Goal: Transaction & Acquisition: Purchase product/service

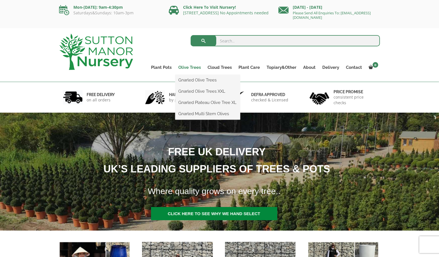
click at [190, 66] on link "Olive Trees" at bounding box center [189, 68] width 29 height 8
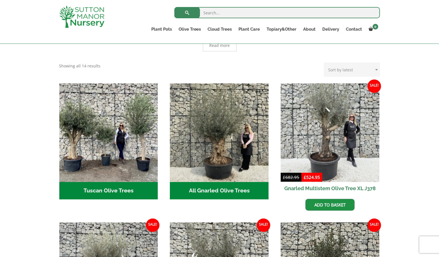
scroll to position [128, 0]
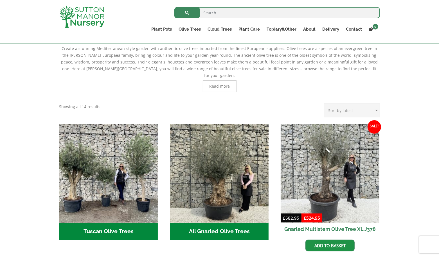
select select "price"
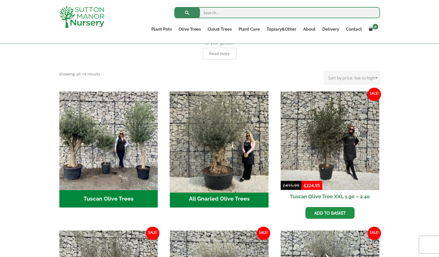
scroll to position [147, 0]
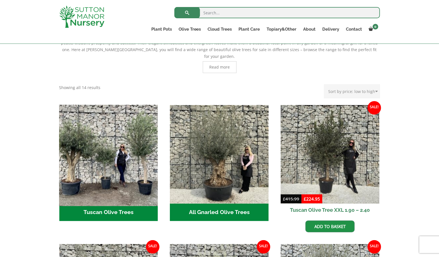
click at [100, 141] on img "Visit product category Tuscan Olive Trees" at bounding box center [109, 155] width 104 height 104
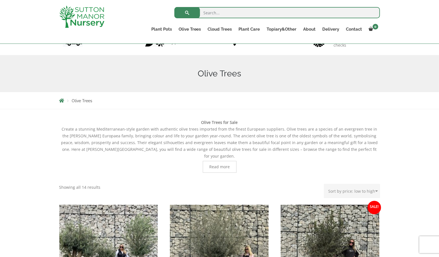
scroll to position [33, 0]
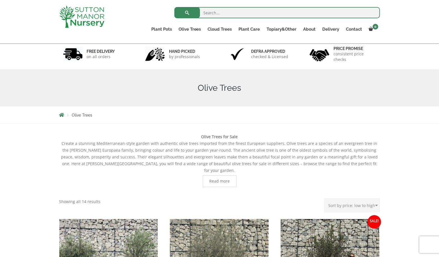
click at [223, 179] on span "Read more" at bounding box center [219, 181] width 21 height 4
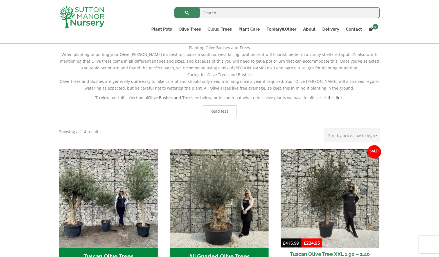
scroll to position [301, 0]
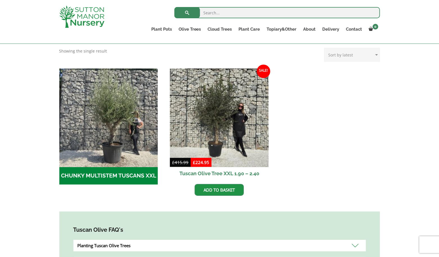
scroll to position [147, 0]
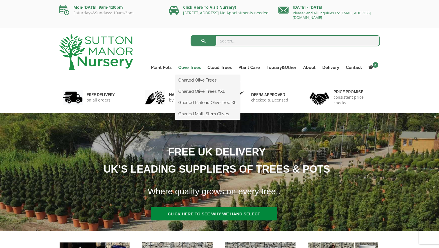
click at [191, 64] on link "Olive Trees" at bounding box center [189, 68] width 29 height 8
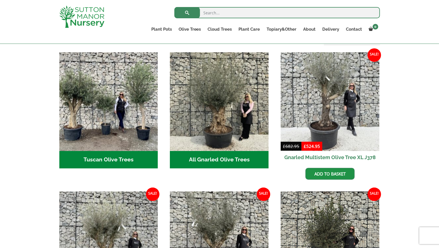
scroll to position [193, 0]
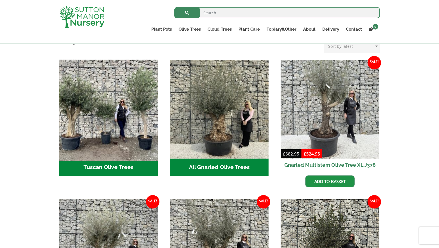
click at [125, 146] on img "Visit product category Tuscan Olive Trees" at bounding box center [109, 110] width 104 height 104
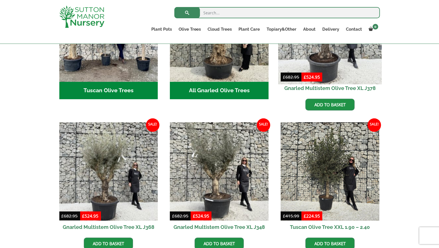
scroll to position [313, 0]
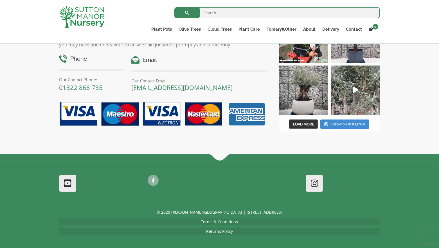
scroll to position [462, 0]
